Goal: Complete application form

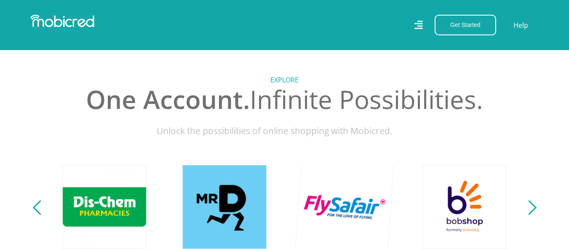
scroll to position [211, 0]
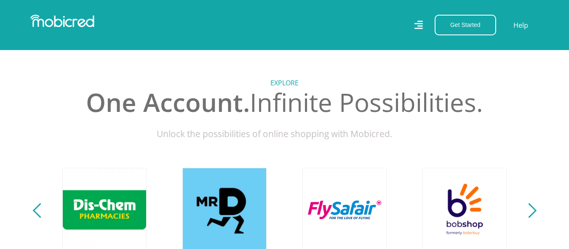
click at [532, 217] on div "Next" at bounding box center [529, 211] width 15 height 15
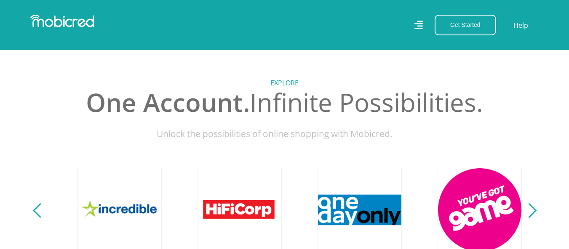
scroll to position [0, 1561]
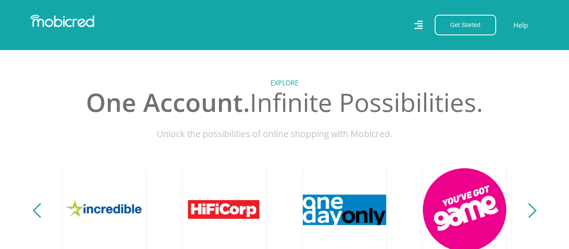
click at [525, 215] on div "Next" at bounding box center [529, 211] width 15 height 15
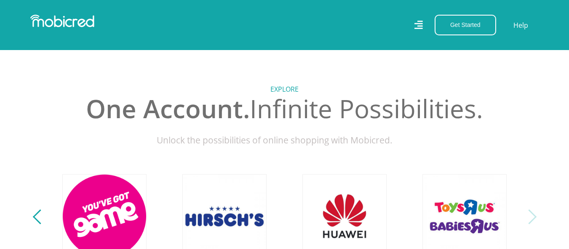
scroll to position [499, 0]
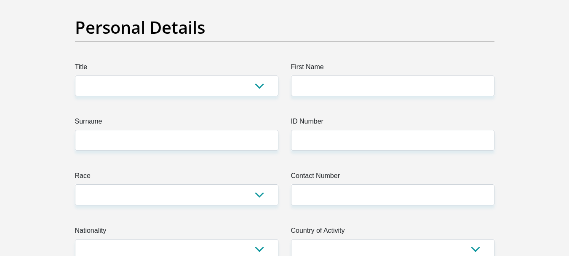
scroll to position [84, 0]
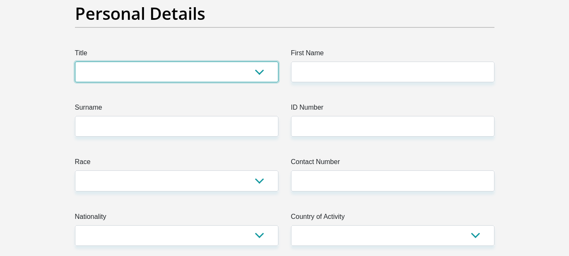
click at [176, 64] on select "Mr Ms Mrs Dr [PERSON_NAME]" at bounding box center [177, 72] width 204 height 21
select select "Ms"
click at [75, 62] on select "Mr Ms Mrs Dr [PERSON_NAME]" at bounding box center [177, 72] width 204 height 21
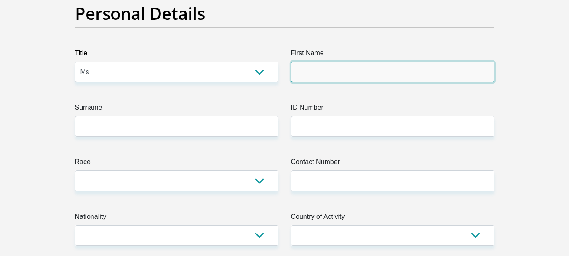
drag, startPoint x: 312, startPoint y: 74, endPoint x: 306, endPoint y: 75, distance: 5.6
click at [311, 73] on input "First Name" at bounding box center [393, 72] width 204 height 21
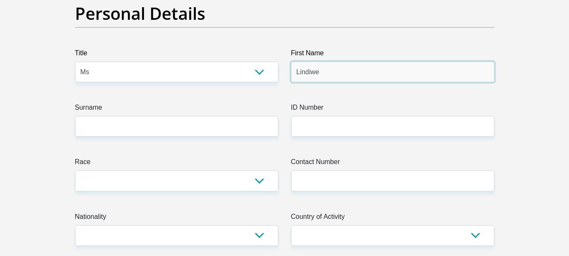
type input "Lindiwe"
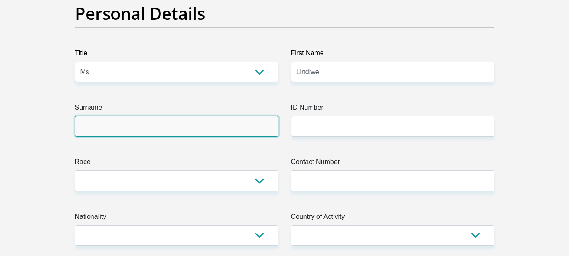
click at [209, 127] on input "Surname" at bounding box center [177, 126] width 204 height 21
type input "Mkhonza"
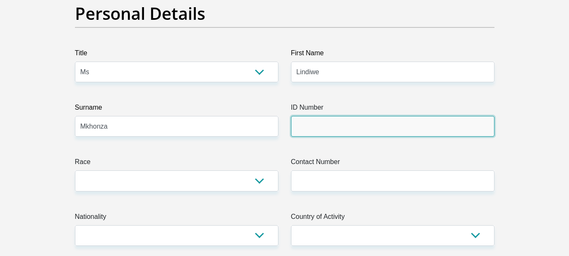
click at [343, 128] on input "ID Number" at bounding box center [393, 126] width 204 height 21
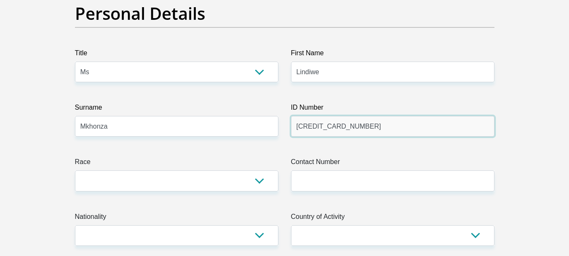
type input "[CREDIT_CARD_NUMBER]"
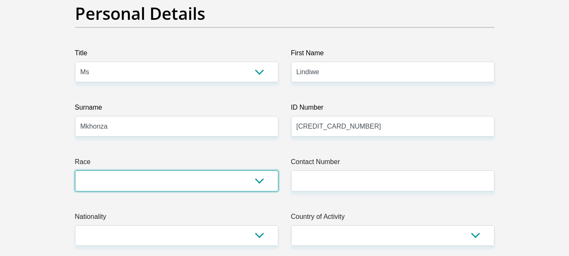
click at [218, 187] on select "Black Coloured Indian White Other" at bounding box center [177, 180] width 204 height 21
select select "1"
click at [75, 170] on select "Black Coloured Indian White Other" at bounding box center [177, 180] width 204 height 21
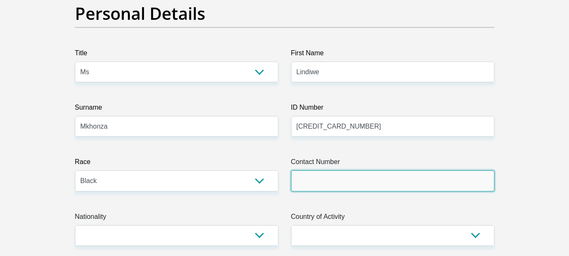
click at [345, 185] on input "Contact Number" at bounding box center [393, 180] width 204 height 21
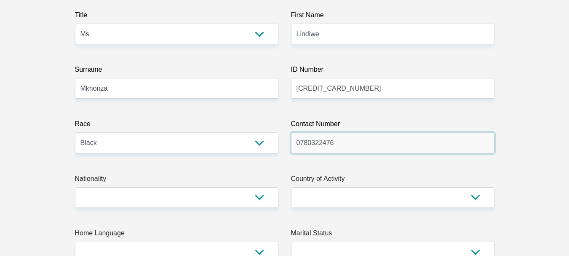
scroll to position [126, 0]
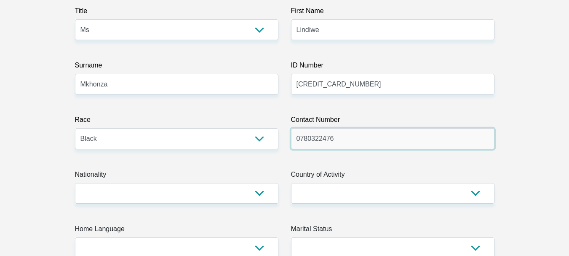
type input "0780322476"
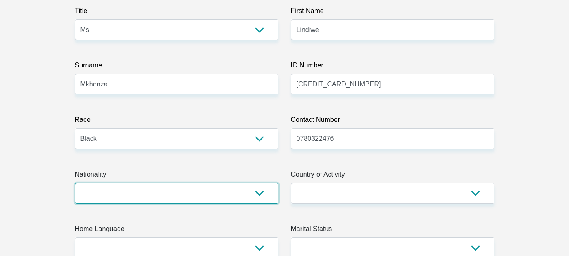
click at [193, 190] on select "[GEOGRAPHIC_DATA] [GEOGRAPHIC_DATA] [GEOGRAPHIC_DATA] [GEOGRAPHIC_DATA] [GEOGRA…" at bounding box center [177, 193] width 204 height 21
select select "ZAF"
click at [75, 183] on select "[GEOGRAPHIC_DATA] [GEOGRAPHIC_DATA] [GEOGRAPHIC_DATA] [GEOGRAPHIC_DATA] [GEOGRA…" at bounding box center [177, 193] width 204 height 21
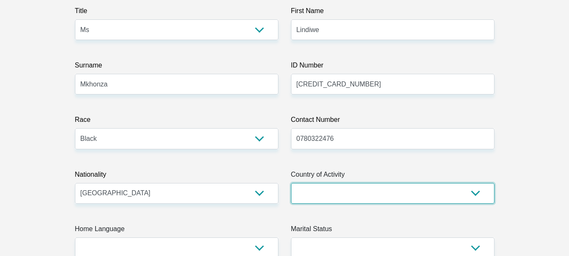
click at [339, 188] on select "[GEOGRAPHIC_DATA] [GEOGRAPHIC_DATA] [GEOGRAPHIC_DATA] [GEOGRAPHIC_DATA] [GEOGRA…" at bounding box center [393, 193] width 204 height 21
select select "ZAF"
click at [291, 183] on select "[GEOGRAPHIC_DATA] [GEOGRAPHIC_DATA] [GEOGRAPHIC_DATA] [GEOGRAPHIC_DATA] [GEOGRA…" at bounding box center [393, 193] width 204 height 21
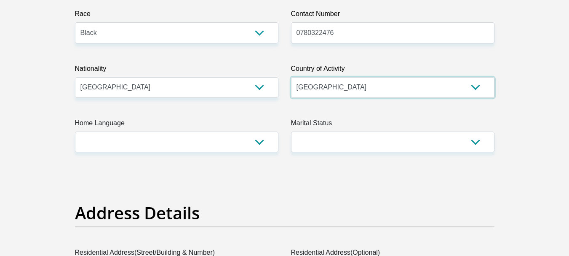
scroll to position [253, 0]
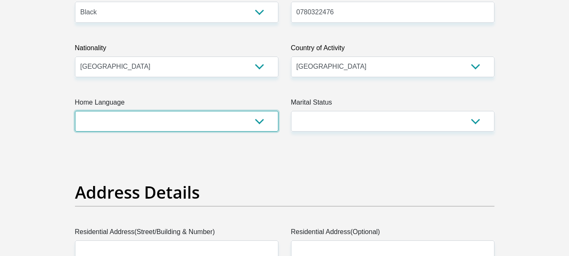
click at [210, 121] on select "Afrikaans English Sepedi South Ndebele Southern Sotho Swati Tsonga Tswana Venda…" at bounding box center [177, 121] width 204 height 21
select select "ssw"
click at [75, 111] on select "Afrikaans English Sepedi South Ndebele Southern Sotho Swati Tsonga Tswana Venda…" at bounding box center [177, 121] width 204 height 21
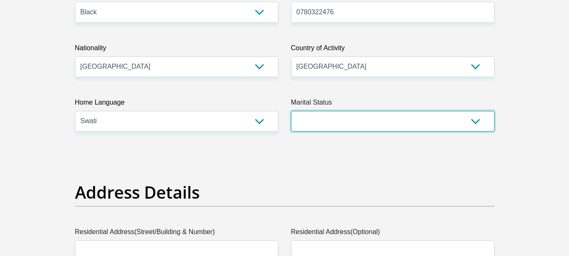
click at [336, 125] on select "Married ANC Single Divorced Widowed Married COP or Customary Law" at bounding box center [393, 121] width 204 height 21
select select "2"
click at [291, 111] on select "Married ANC Single Divorced Widowed Married COP or Customary Law" at bounding box center [393, 121] width 204 height 21
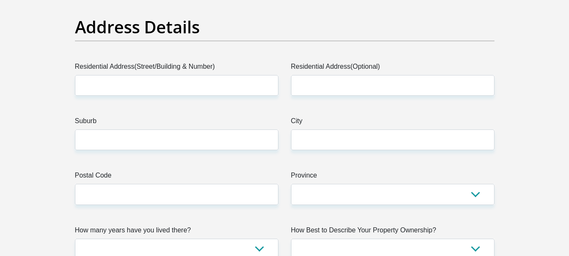
scroll to position [421, 0]
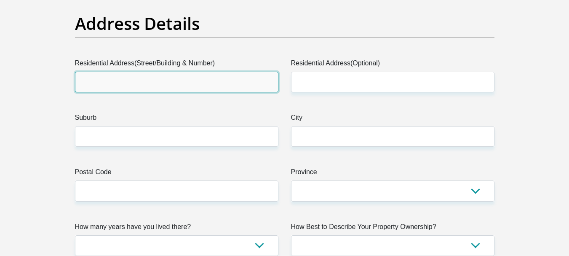
click at [169, 76] on input "Residential Address(Street/Building & Number)" at bounding box center [177, 82] width 204 height 21
type input "1351 Vezubuhle, Enkeldoornoog-A, Enkeldoornoog-A"
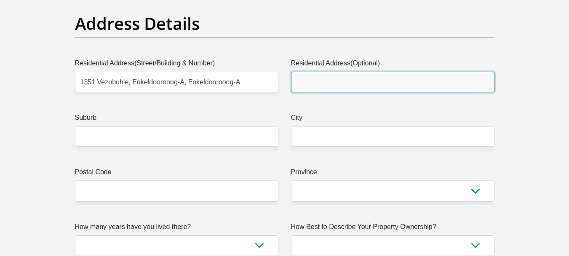
type input "Enkeldoornoog-A"
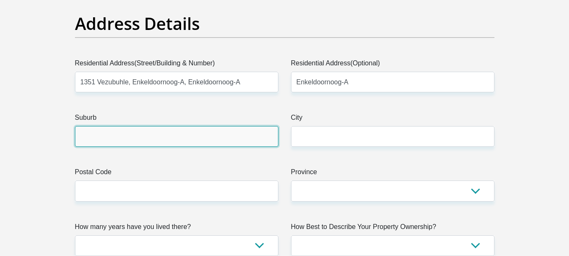
type input "Kwamhlanga"
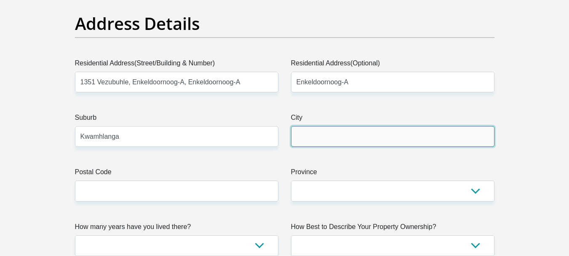
type input "Kwamhlanga"
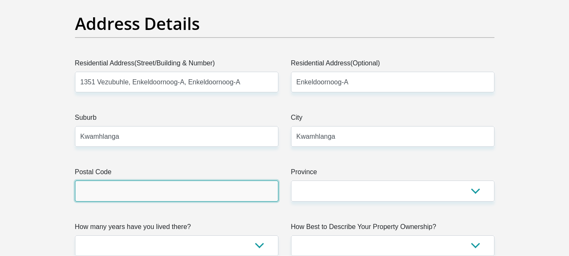
type input "1022"
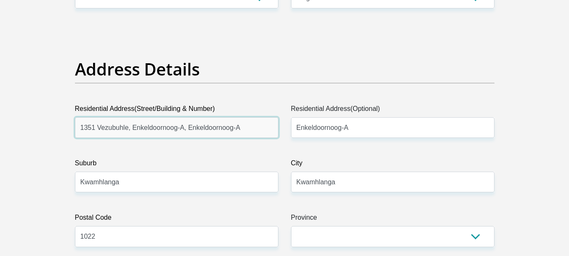
scroll to position [506, 0]
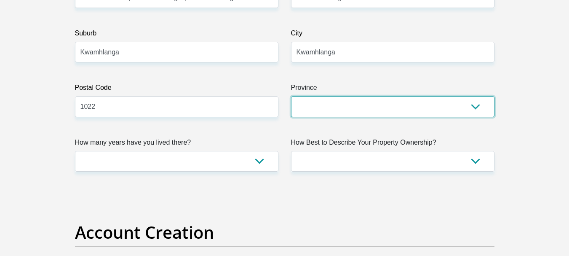
click at [340, 110] on select "Eastern Cape Free State [GEOGRAPHIC_DATA] [GEOGRAPHIC_DATA][DATE] [GEOGRAPHIC_D…" at bounding box center [393, 106] width 204 height 21
select select "[GEOGRAPHIC_DATA]"
click at [291, 96] on select "Eastern Cape Free State [GEOGRAPHIC_DATA] [GEOGRAPHIC_DATA][DATE] [GEOGRAPHIC_D…" at bounding box center [393, 106] width 204 height 21
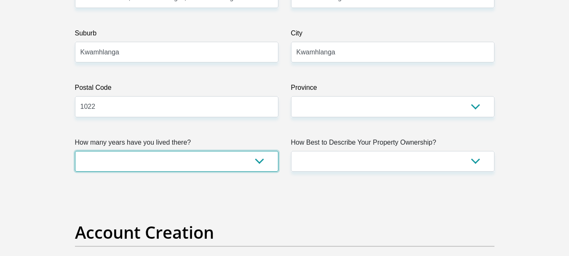
click at [236, 162] on select "less than 1 year 1-3 years 3-5 years 5+ years" at bounding box center [177, 161] width 204 height 21
select select "5"
click at [75, 151] on select "less than 1 year 1-3 years 3-5 years 5+ years" at bounding box center [177, 161] width 204 height 21
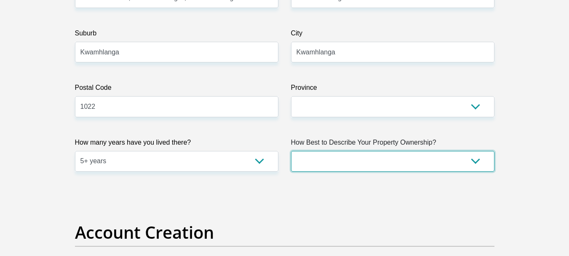
click at [455, 157] on select "Owned Rented Family Owned Company Dwelling" at bounding box center [393, 161] width 204 height 21
select select "Owned"
click at [291, 151] on select "Owned Rented Family Owned Company Dwelling" at bounding box center [393, 161] width 204 height 21
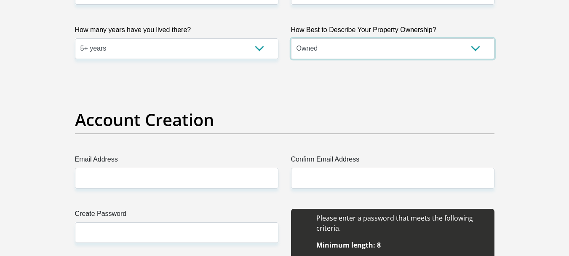
scroll to position [632, 0]
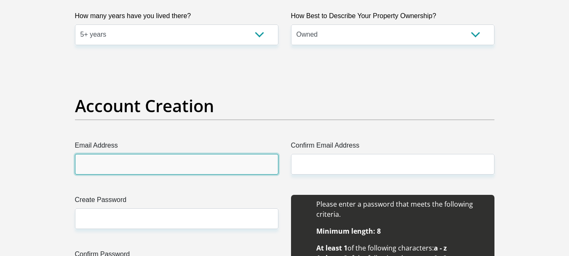
click at [209, 158] on input "Email Address" at bounding box center [177, 164] width 204 height 21
type input "[EMAIL_ADDRESS][DOMAIN_NAME]"
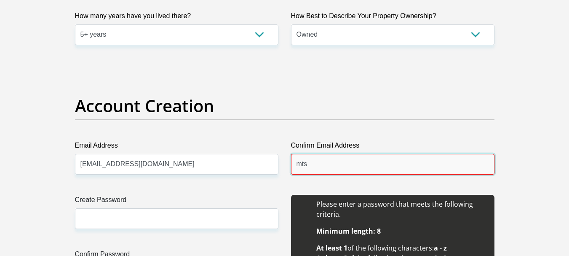
type input "[EMAIL_ADDRESS][DOMAIN_NAME]"
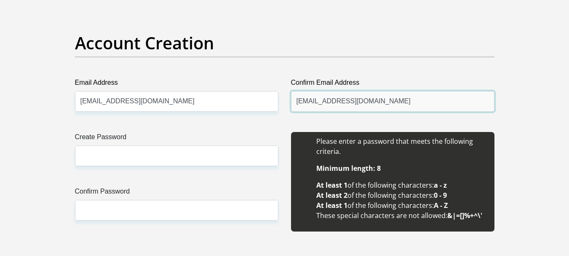
scroll to position [758, 0]
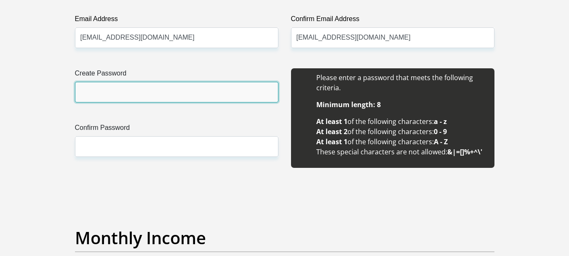
click at [246, 92] on input "Create Password" at bounding box center [177, 92] width 204 height 21
type input "NcnYhj9UQkExe99"
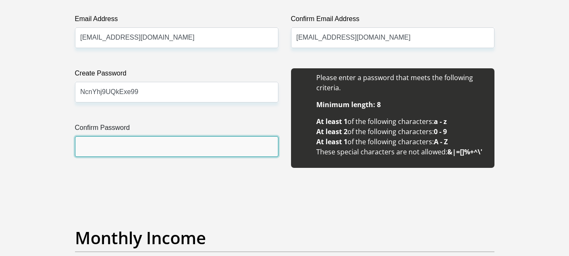
click at [208, 152] on input "Confirm Password" at bounding box center [177, 146] width 204 height 21
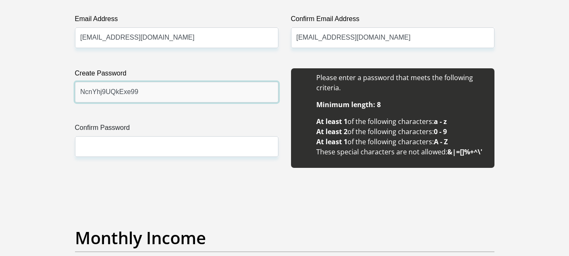
drag, startPoint x: 140, startPoint y: 92, endPoint x: 0, endPoint y: 72, distance: 141.6
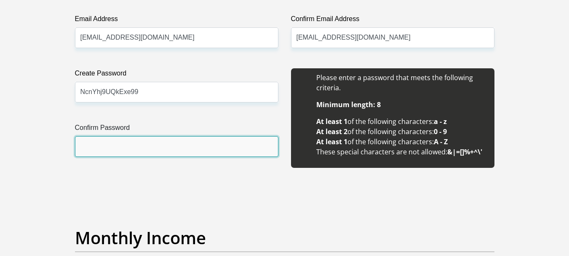
click at [100, 147] on input "Confirm Password" at bounding box center [177, 146] width 204 height 21
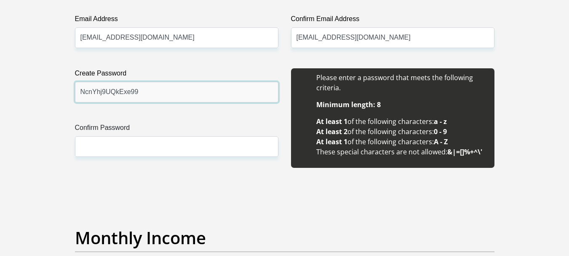
drag, startPoint x: 145, startPoint y: 94, endPoint x: 0, endPoint y: 72, distance: 146.3
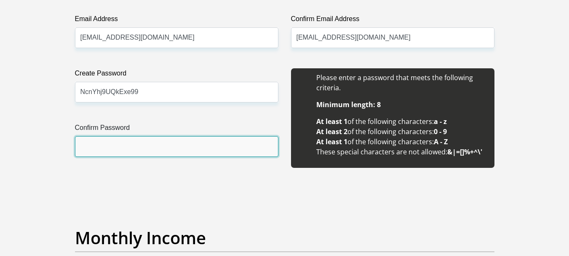
click at [111, 145] on input "Confirm Password" at bounding box center [177, 146] width 204 height 21
paste input "NcnYhj9UQkExe99"
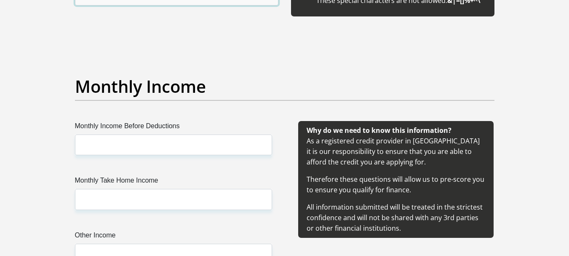
scroll to position [969, 0]
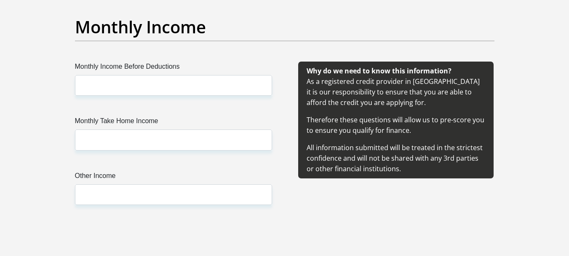
type input "NcnYhj9UQkExe99"
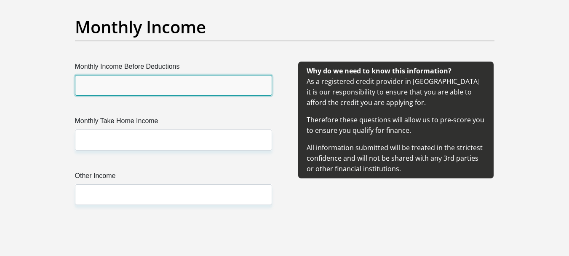
click at [159, 89] on input "Monthly Income Before Deductions" at bounding box center [173, 85] width 197 height 21
type input "23000"
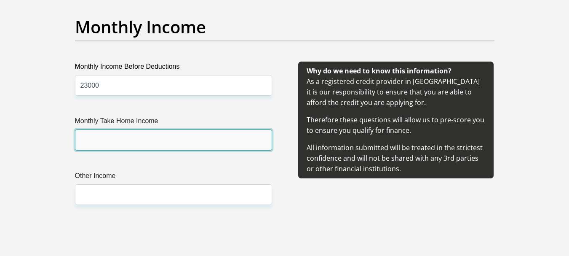
click at [130, 145] on input "Monthly Take Home Income" at bounding box center [173, 139] width 197 height 21
click at [131, 145] on input "Monthly Take Home Income" at bounding box center [173, 139] width 197 height 21
type input "17135"
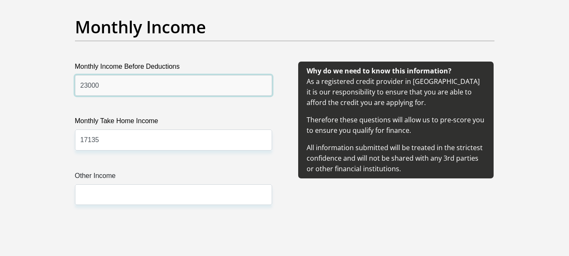
click at [103, 82] on input "23000" at bounding box center [173, 85] width 197 height 21
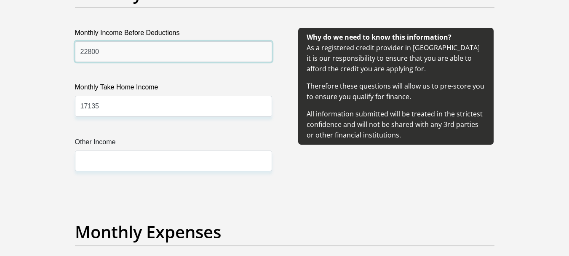
scroll to position [1095, 0]
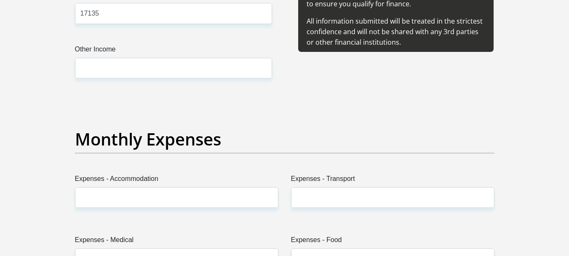
type input "22800"
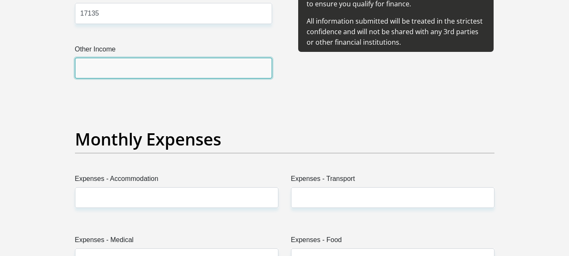
click at [140, 72] on input "Other Income" at bounding box center [173, 68] width 197 height 21
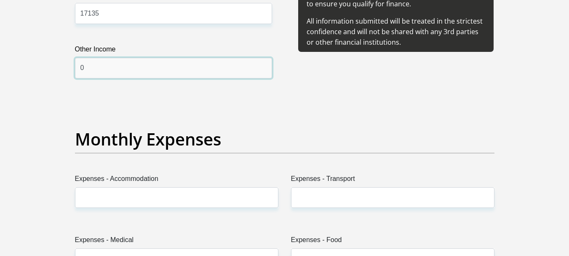
type input "0"
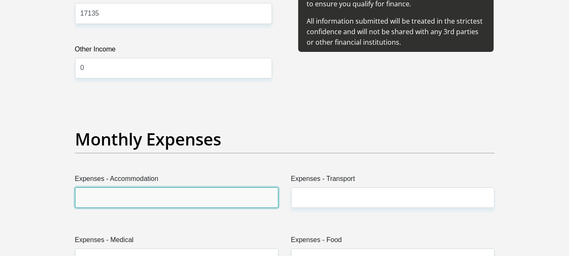
click at [157, 192] on input "Expenses - Accommodation" at bounding box center [177, 197] width 204 height 21
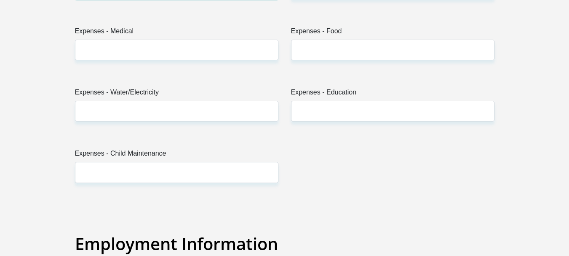
scroll to position [1348, 0]
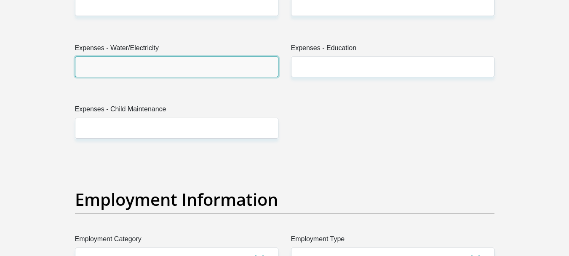
click at [130, 66] on input "Expenses - Water/Electricity" at bounding box center [177, 66] width 204 height 21
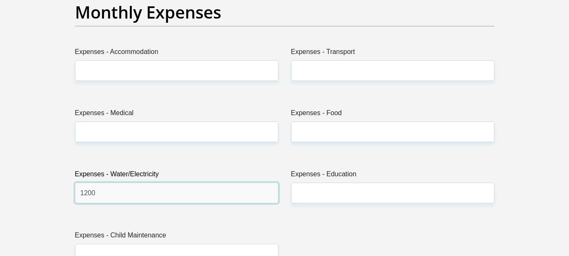
scroll to position [1222, 0]
type input "1200"
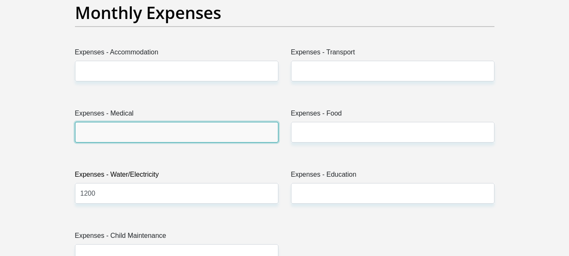
click at [159, 137] on input "Expenses - Medical" at bounding box center [177, 132] width 204 height 21
type input "0"
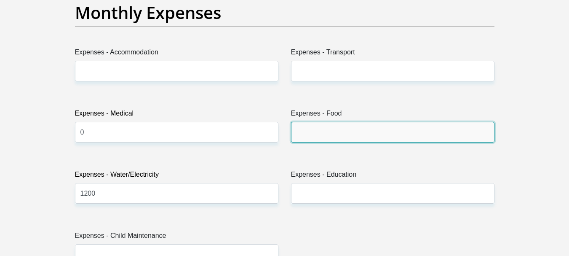
click at [301, 137] on input "Expenses - Food" at bounding box center [393, 132] width 204 height 21
type input "3500"
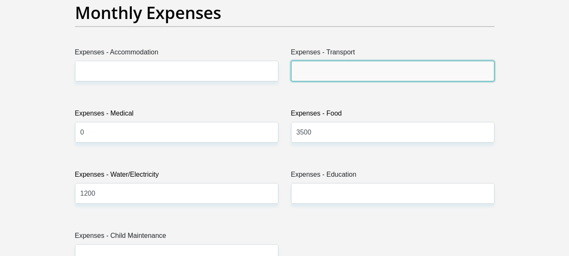
click at [306, 71] on input "Expenses - Transport" at bounding box center [393, 71] width 204 height 21
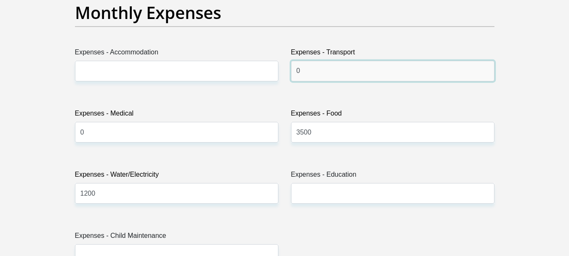
type input "0"
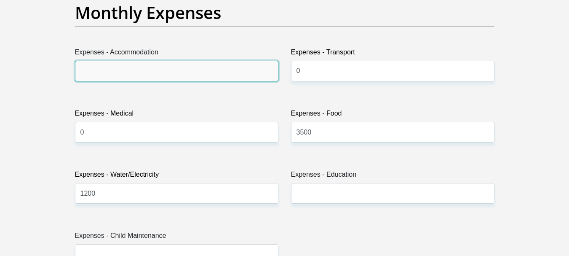
click at [251, 69] on input "Expenses - Accommodation" at bounding box center [177, 71] width 204 height 21
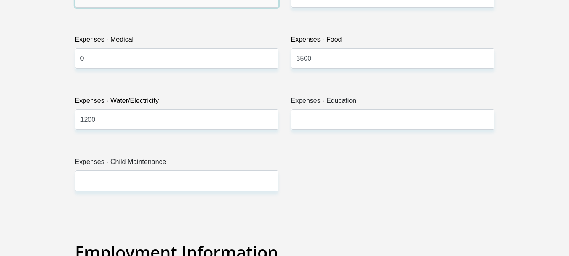
scroll to position [1306, 0]
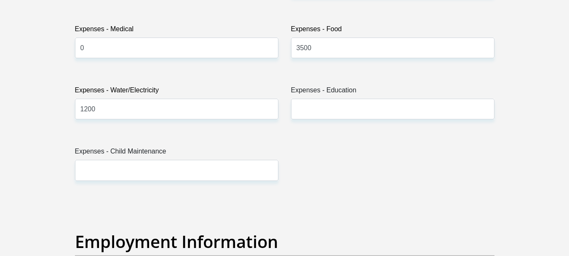
type input "0"
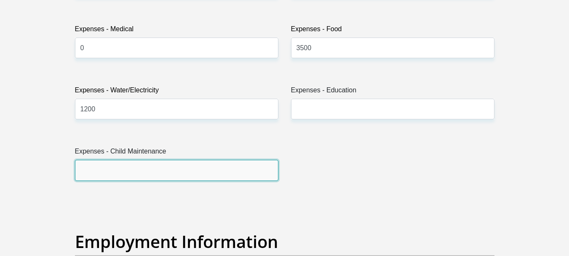
click at [184, 172] on input "Expenses - Child Maintenance" at bounding box center [177, 170] width 204 height 21
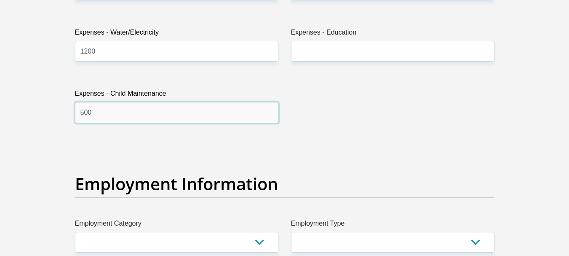
scroll to position [1475, 0]
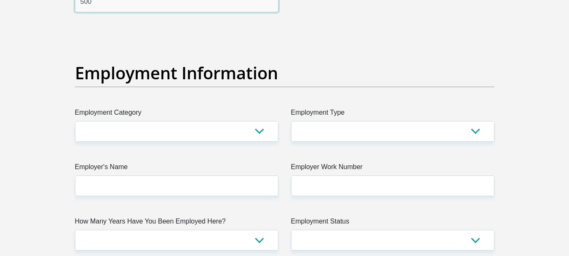
type input "500"
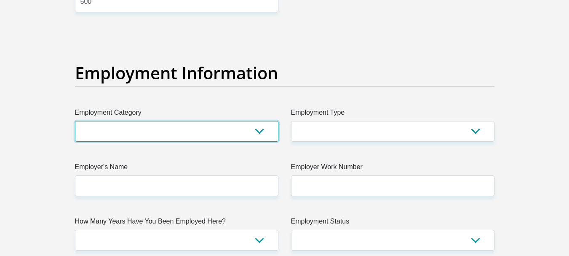
click at [172, 132] on select "AGRICULTURE ALCOHOL & TOBACCO CONSTRUCTION MATERIALS METALLURGY EQUIPMENT FOR R…" at bounding box center [177, 131] width 204 height 21
click at [114, 129] on select "AGRICULTURE ALCOHOL & TOBACCO CONSTRUCTION MATERIALS METALLURGY EQUIPMENT FOR R…" at bounding box center [177, 131] width 204 height 21
click at [111, 132] on select "AGRICULTURE ALCOHOL & TOBACCO CONSTRUCTION MATERIALS METALLURGY EQUIPMENT FOR R…" at bounding box center [177, 131] width 204 height 21
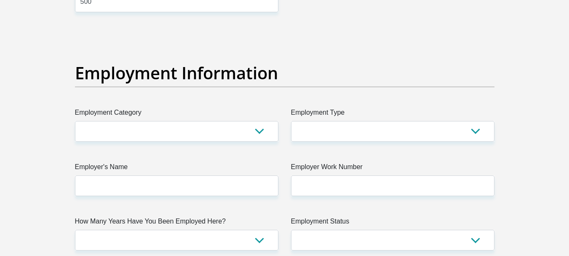
drag, startPoint x: 418, startPoint y: 48, endPoint x: 395, endPoint y: 52, distance: 23.5
click at [419, 48] on div "Title Mr Ms Mrs Dr [PERSON_NAME] First Name [GEOGRAPHIC_DATA] Surname Mkhonza I…" at bounding box center [285, 29] width 432 height 2742
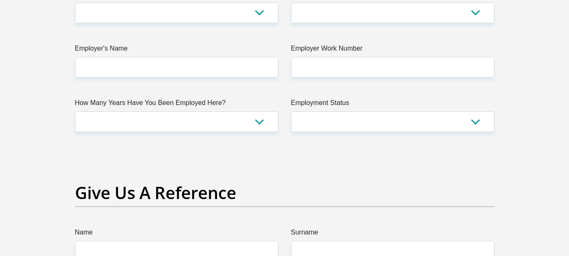
scroll to position [1601, 0]
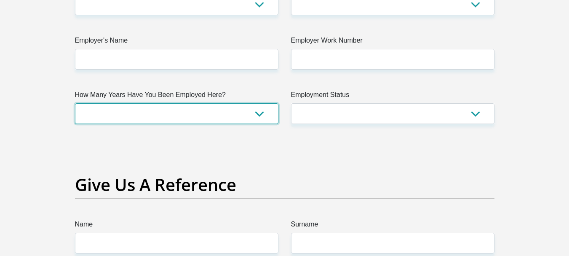
click at [267, 119] on select "less than 1 year 1-3 years 3-5 years 5+ years" at bounding box center [177, 113] width 204 height 21
select select "60"
click at [75, 103] on select "less than 1 year 1-3 years 3-5 years 5+ years" at bounding box center [177, 113] width 204 height 21
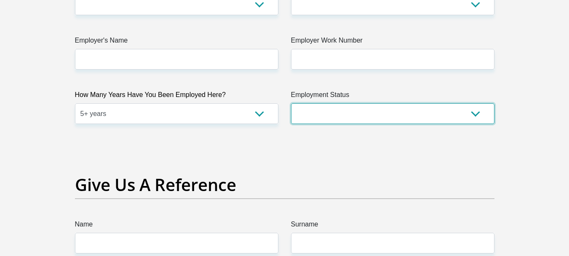
click at [466, 110] on select "Permanent/Full-time Part-time/Casual [DEMOGRAPHIC_DATA] Worker Self-Employed Ho…" at bounding box center [393, 113] width 204 height 21
select select "1"
click at [291, 103] on select "Permanent/Full-time Part-time/Casual [DEMOGRAPHIC_DATA] Worker Self-Employed Ho…" at bounding box center [393, 113] width 204 height 21
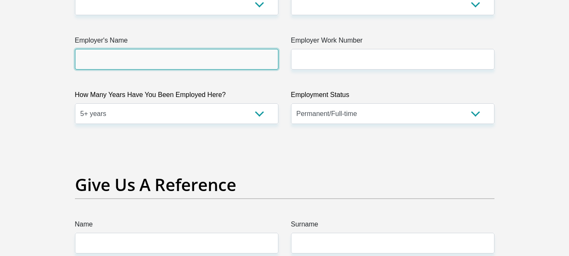
click at [160, 63] on input "Employer's Name" at bounding box center [177, 59] width 204 height 21
type input "m"
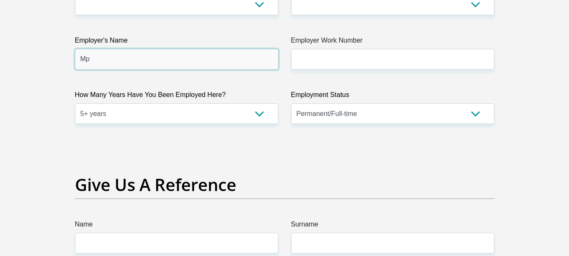
type input "M"
type input "d"
type input "D"
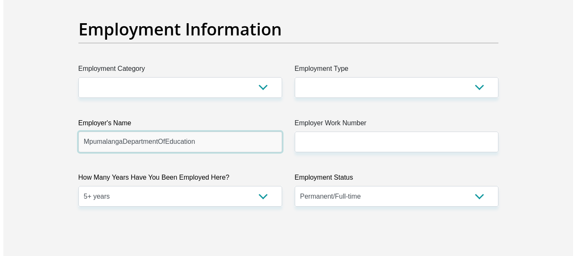
scroll to position [1517, 0]
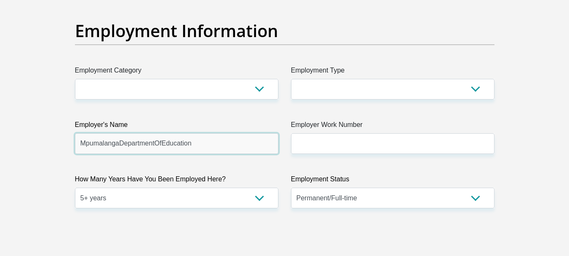
type input "MpumalangaDepartmentOfEducation"
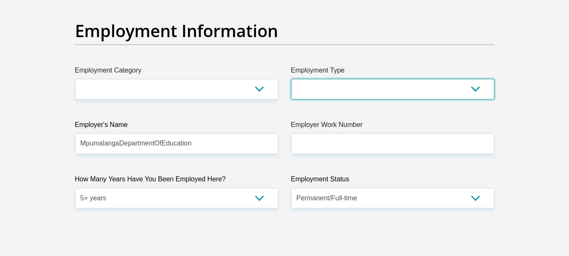
click at [343, 95] on select "College/Lecturer Craft Seller Creative Driver Executive Farmer Forces - Non Com…" at bounding box center [393, 89] width 204 height 21
select select "Permanent Teacher"
click at [291, 79] on select "College/Lecturer Craft Seller Creative Driver Executive Farmer Forces - Non Com…" at bounding box center [393, 89] width 204 height 21
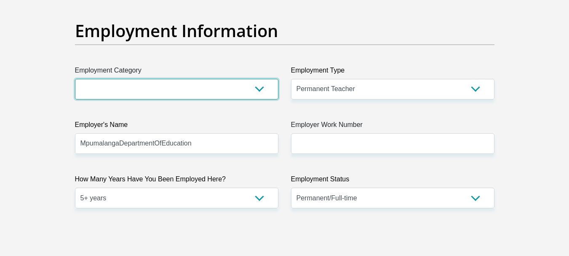
click at [170, 97] on select "AGRICULTURE ALCOHOL & TOBACCO CONSTRUCTION MATERIALS METALLURGY EQUIPMENT FOR R…" at bounding box center [177, 89] width 204 height 21
select select "80"
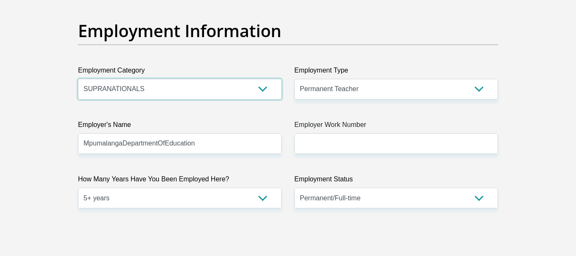
click at [227, 91] on select "AGRICULTURE ALCOHOL & TOBACCO CONSTRUCTION MATERIALS METALLURGY EQUIPMENT FOR R…" at bounding box center [180, 89] width 204 height 21
click at [78, 79] on select "AGRICULTURE ALCOHOL & TOBACCO CONSTRUCTION MATERIALS METALLURGY EQUIPMENT FOR R…" at bounding box center [180, 89] width 204 height 21
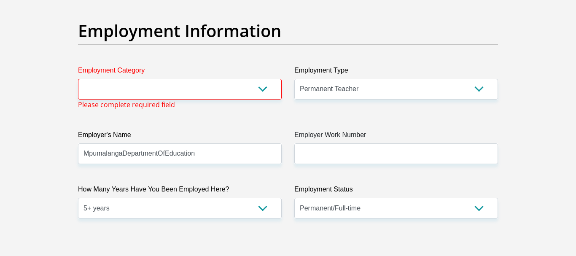
click at [264, 92] on select "AGRICULTURE ALCOHOL & TOBACCO CONSTRUCTION MATERIALS METALLURGY EQUIPMENT FOR R…" at bounding box center [180, 89] width 204 height 21
click at [262, 86] on select "AGRICULTURE ALCOHOL & TOBACCO CONSTRUCTION MATERIALS METALLURGY EQUIPMENT FOR R…" at bounding box center [180, 89] width 204 height 21
select select "32"
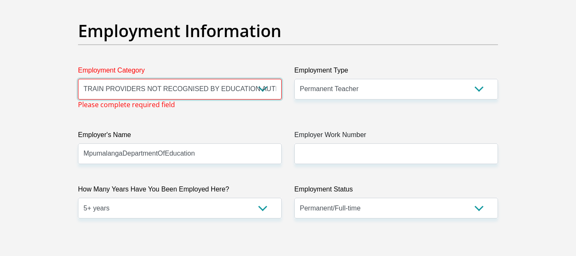
click at [78, 79] on select "AGRICULTURE ALCOHOL & TOBACCO CONSTRUCTION MATERIALS METALLURGY EQUIPMENT FOR R…" at bounding box center [180, 89] width 204 height 21
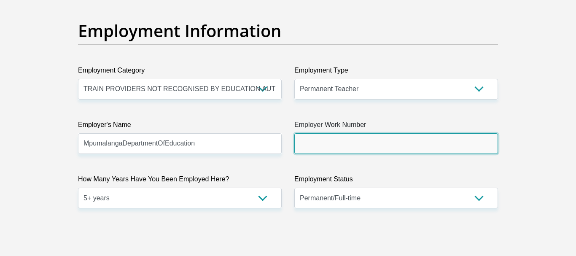
click at [482, 151] on input "Employer Work Number" at bounding box center [396, 143] width 204 height 21
